Goal: Transaction & Acquisition: Purchase product/service

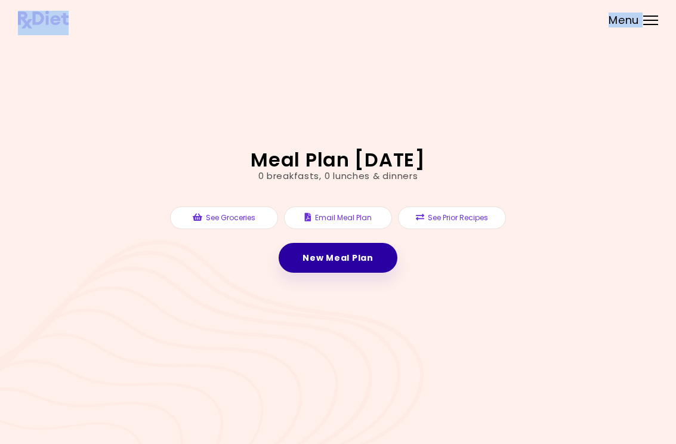
click at [343, 250] on link "New Meal Plan" at bounding box center [337, 258] width 118 height 30
select select "*"
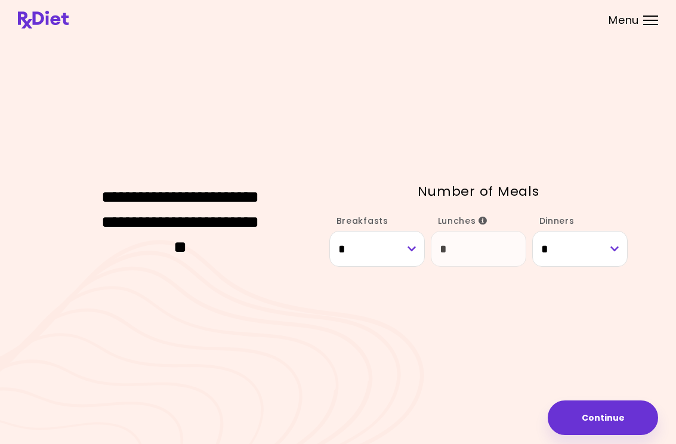
click at [590, 417] on button "Continue" at bounding box center [602, 417] width 110 height 35
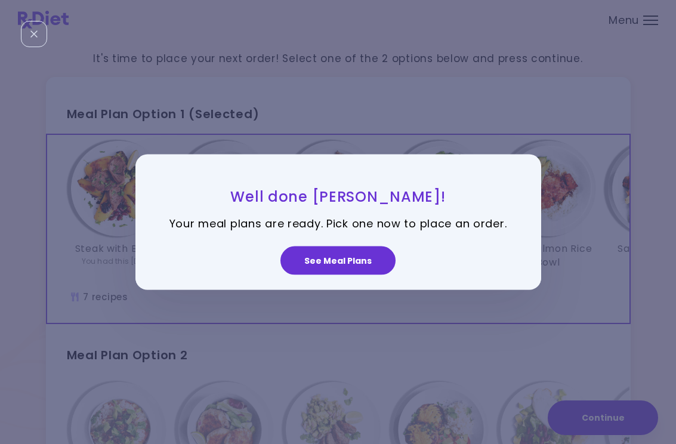
click at [361, 255] on button "See Meal Plans" at bounding box center [337, 260] width 115 height 29
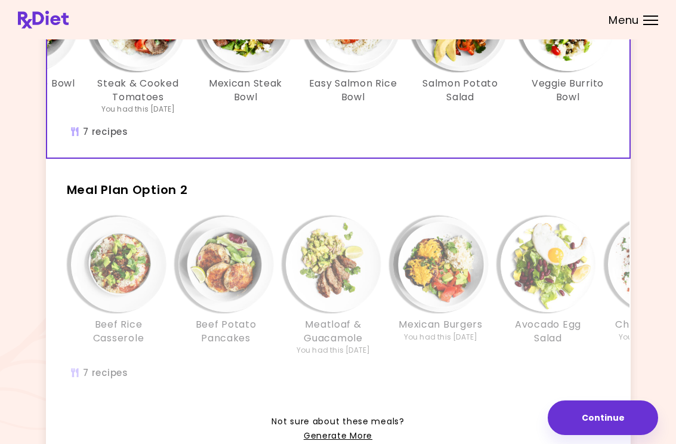
scroll to position [168, 0]
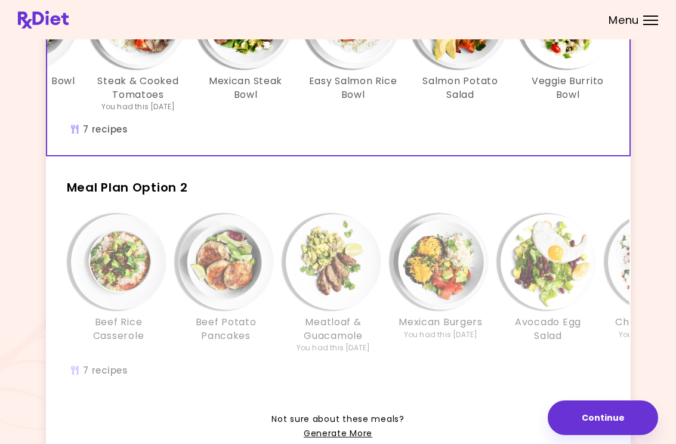
click at [315, 278] on img "Info - Meatloaf & Guacamole - Meal Plan Option 2" at bounding box center [333, 261] width 95 height 95
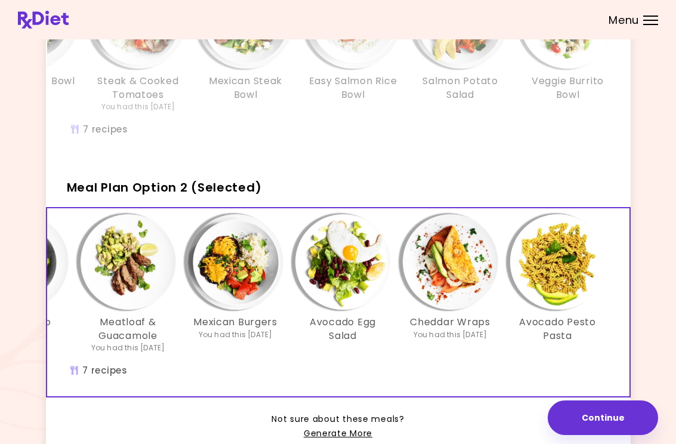
scroll to position [0, 205]
click at [465, 273] on img "Info - Cheddar Wraps - Meal Plan Option 2 (Selected)" at bounding box center [449, 261] width 95 height 95
click at [617, 416] on button "Continue" at bounding box center [602, 417] width 110 height 35
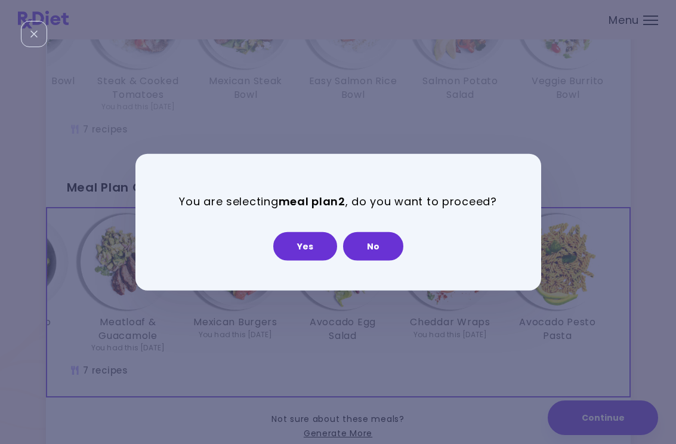
click at [310, 239] on button "Yes" at bounding box center [305, 245] width 64 height 29
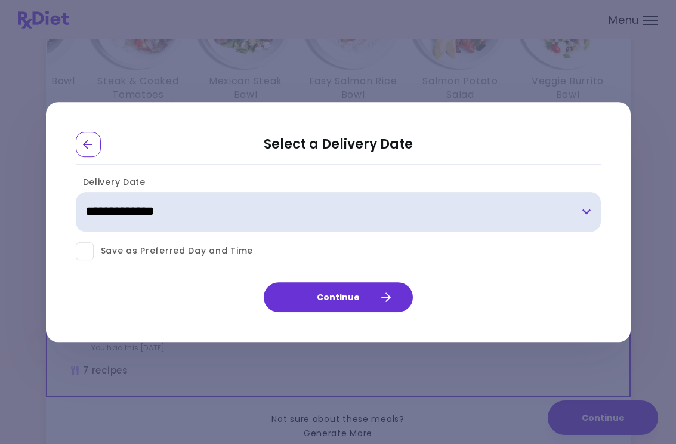
click at [583, 208] on select "**********" at bounding box center [338, 211] width 525 height 39
select select "**********"
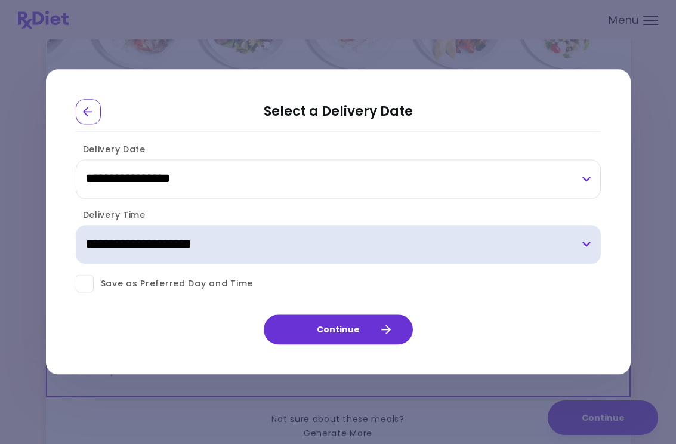
click at [585, 240] on select "**********" at bounding box center [338, 244] width 525 height 39
select select "*"
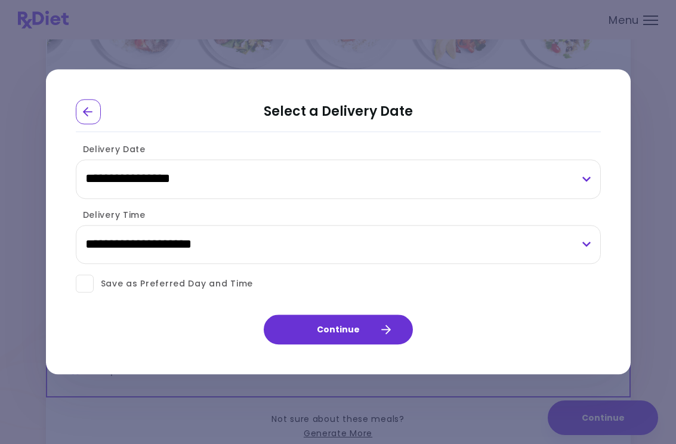
click at [367, 331] on button "Continue" at bounding box center [338, 330] width 149 height 30
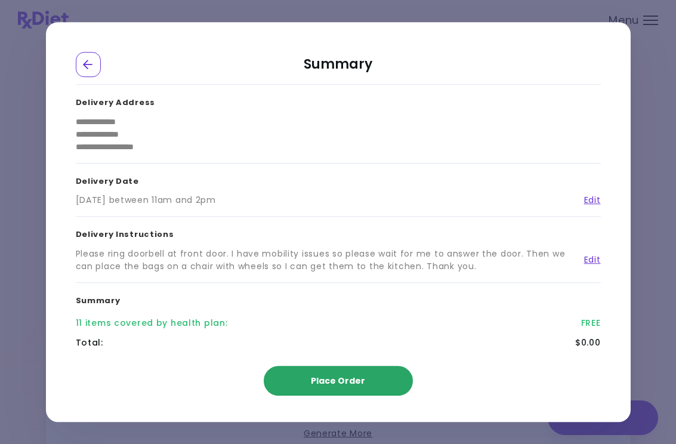
click at [364, 375] on button "Place Order" at bounding box center [338, 381] width 149 height 30
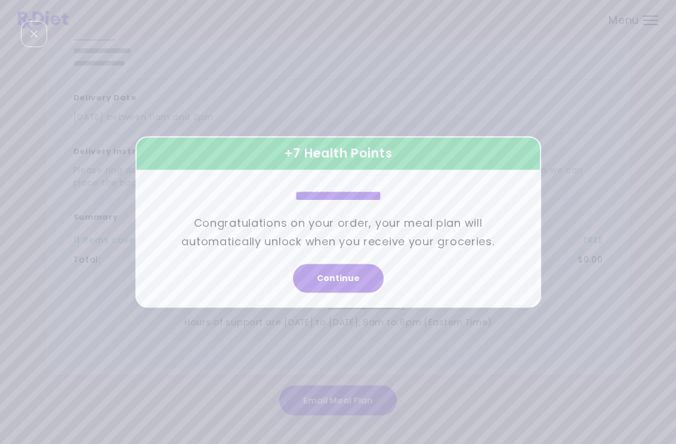
click at [351, 275] on button "Continue" at bounding box center [338, 278] width 91 height 29
